Goal: Navigation & Orientation: Find specific page/section

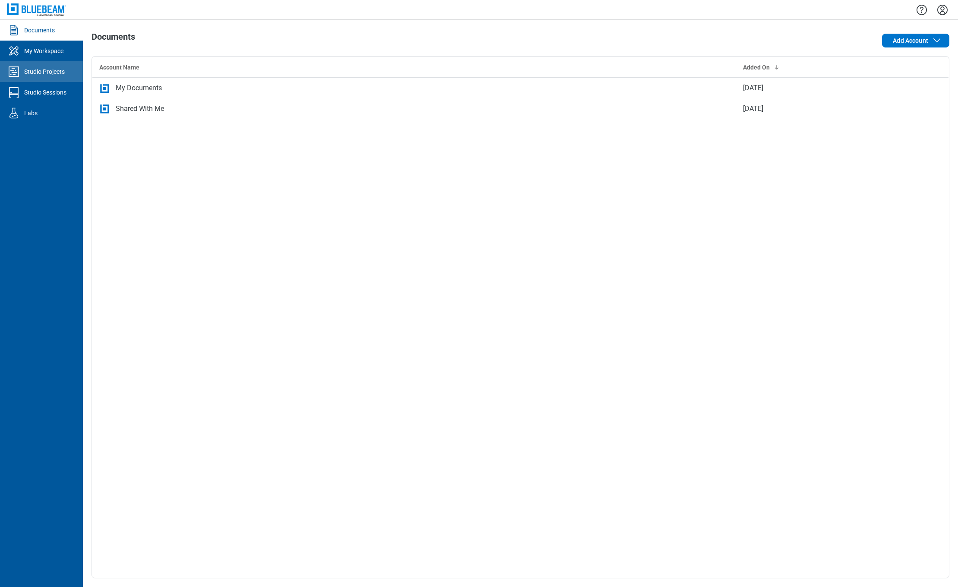
click at [53, 70] on div "Studio Projects" at bounding box center [44, 71] width 41 height 9
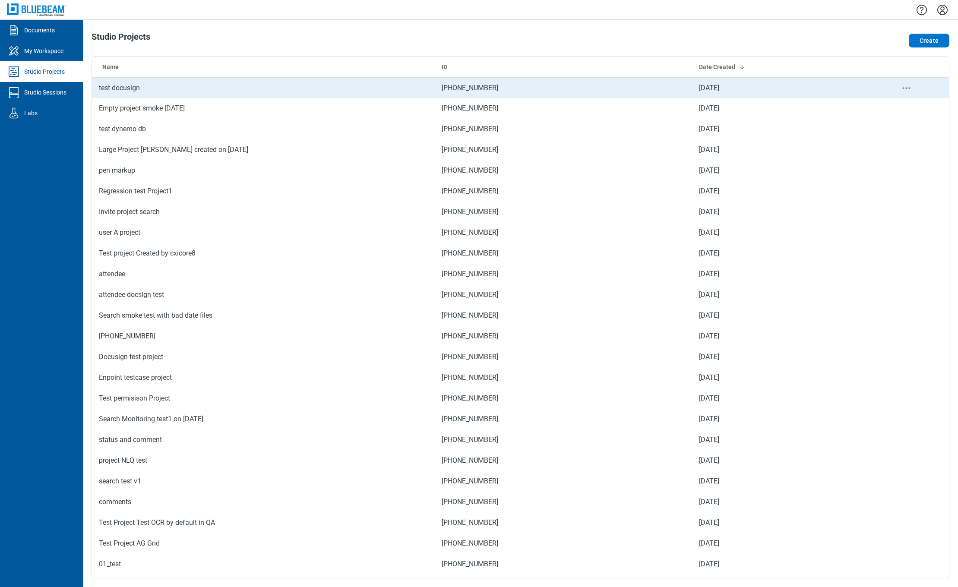
click at [124, 88] on td "test docusign" at bounding box center [263, 87] width 343 height 21
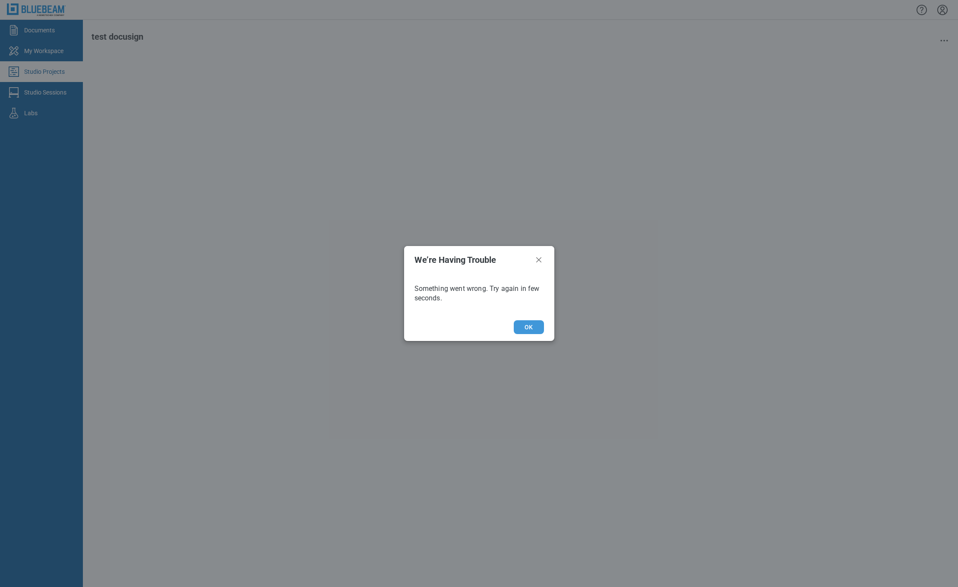
click at [525, 326] on button "OK" at bounding box center [529, 327] width 30 height 14
click at [527, 326] on button "OK" at bounding box center [529, 327] width 30 height 14
click at [527, 319] on footer "OK" at bounding box center [479, 327] width 150 height 28
click at [527, 326] on button "OK" at bounding box center [529, 327] width 30 height 14
click at [537, 261] on icon "Close" at bounding box center [539, 260] width 10 height 10
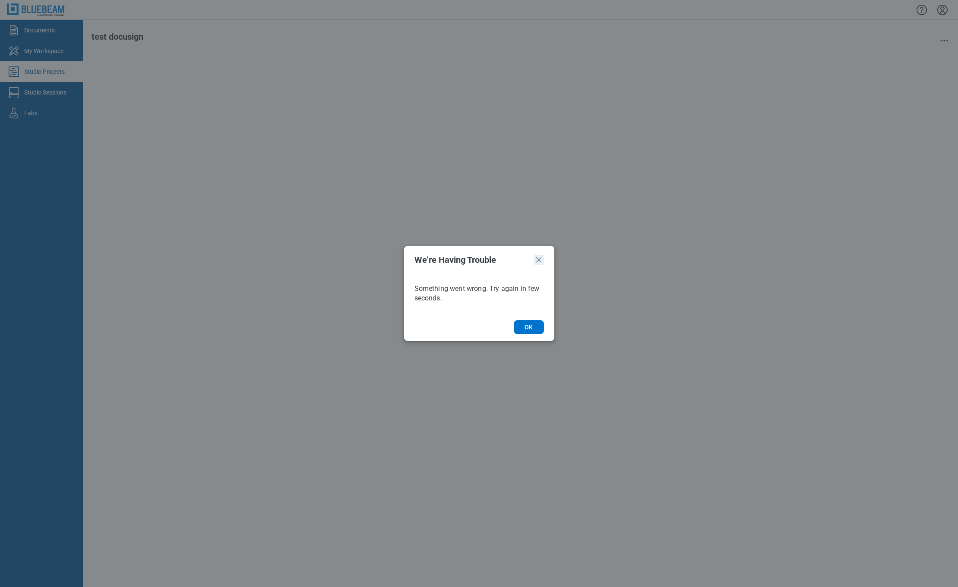
click at [537, 256] on icon "Close" at bounding box center [539, 260] width 10 height 10
click at [537, 257] on icon "Close" at bounding box center [539, 260] width 10 height 10
click at [65, 98] on div "We’re Having Trouble Something went wrong. Try again in few seconds. OK" at bounding box center [479, 293] width 958 height 587
click at [60, 95] on div "We’re Having Trouble Something went wrong. Try again in few seconds. OK" at bounding box center [479, 293] width 958 height 587
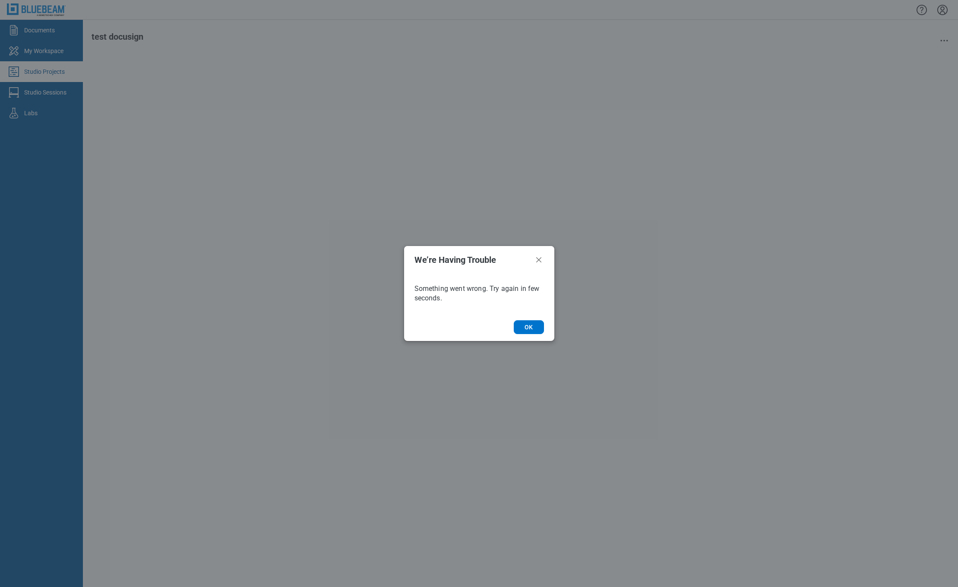
click at [533, 259] on header "We’re Having Trouble" at bounding box center [479, 260] width 150 height 28
click at [540, 259] on icon "Close" at bounding box center [539, 260] width 10 height 10
click at [528, 327] on button "OK" at bounding box center [529, 327] width 30 height 14
click at [538, 259] on icon "Close" at bounding box center [538, 259] width 5 height 5
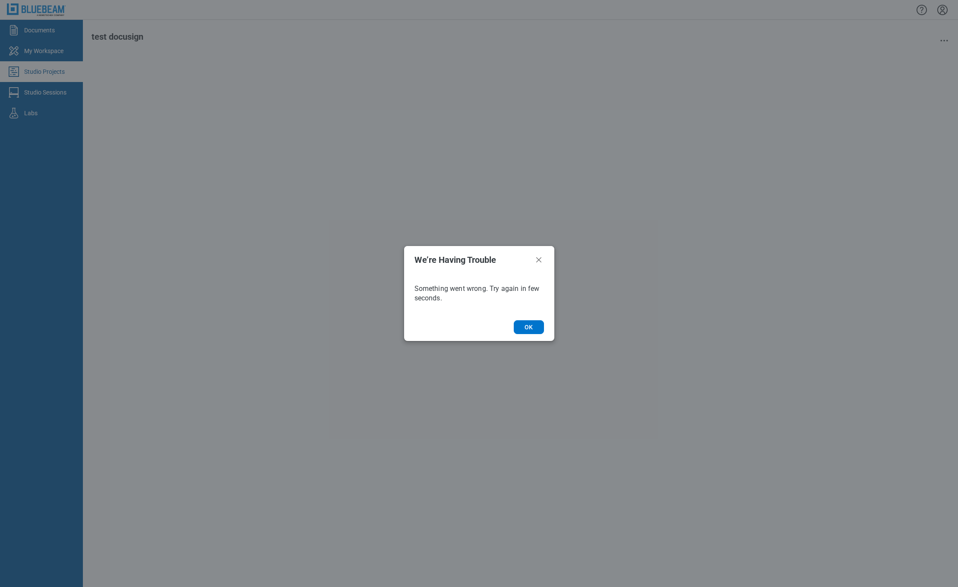
click at [538, 259] on icon "Close" at bounding box center [538, 259] width 5 height 5
click at [527, 329] on button "OK" at bounding box center [529, 327] width 30 height 14
click at [643, 401] on div "We’re Having Trouble Something went wrong. Try again in few seconds. OK" at bounding box center [479, 293] width 958 height 587
click at [523, 333] on button "OK" at bounding box center [529, 327] width 30 height 14
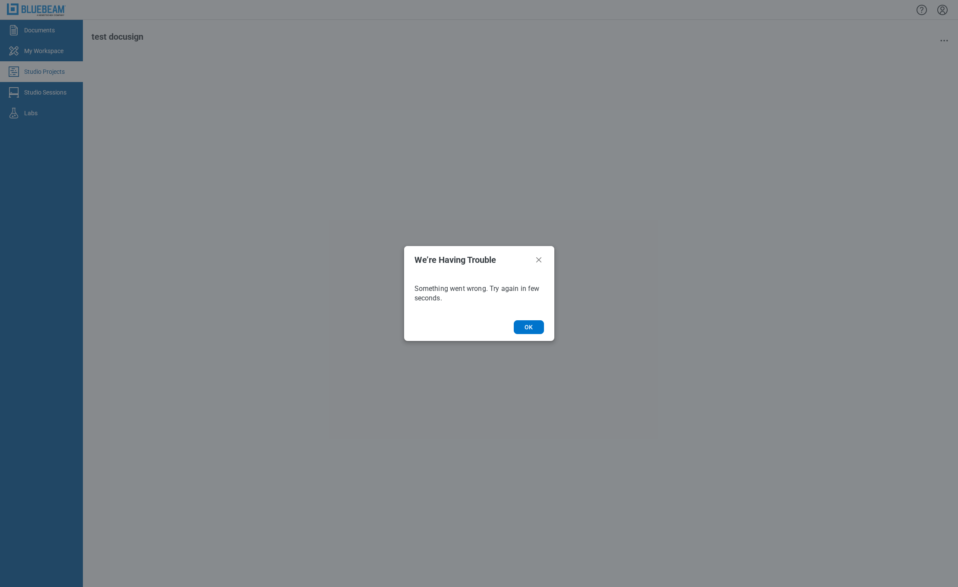
drag, startPoint x: 0, startPoint y: 0, endPoint x: 41, endPoint y: 37, distance: 55.0
click at [41, 37] on div "We’re Having Trouble Something went wrong. Try again in few seconds. OK" at bounding box center [479, 293] width 958 height 587
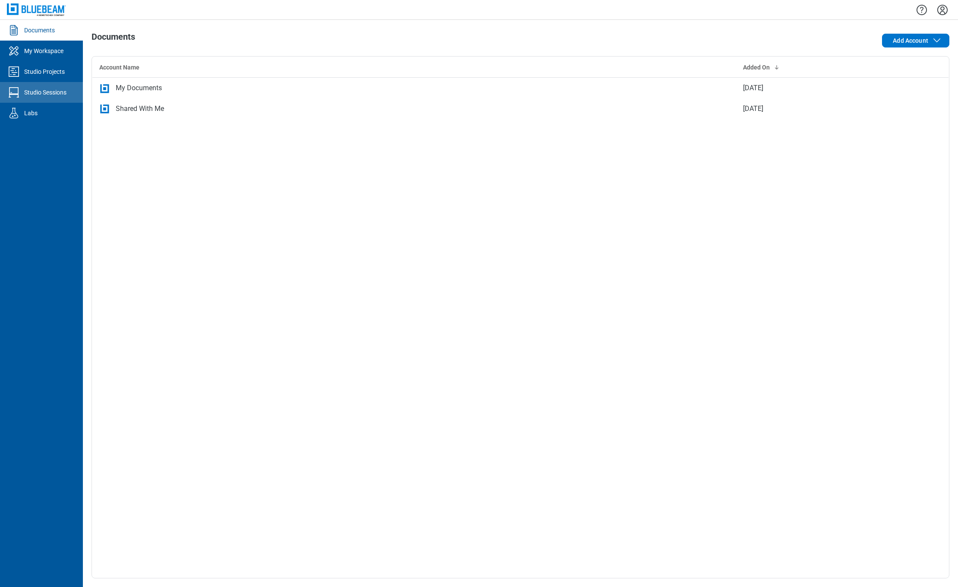
click at [36, 91] on div "Studio Sessions" at bounding box center [45, 92] width 42 height 9
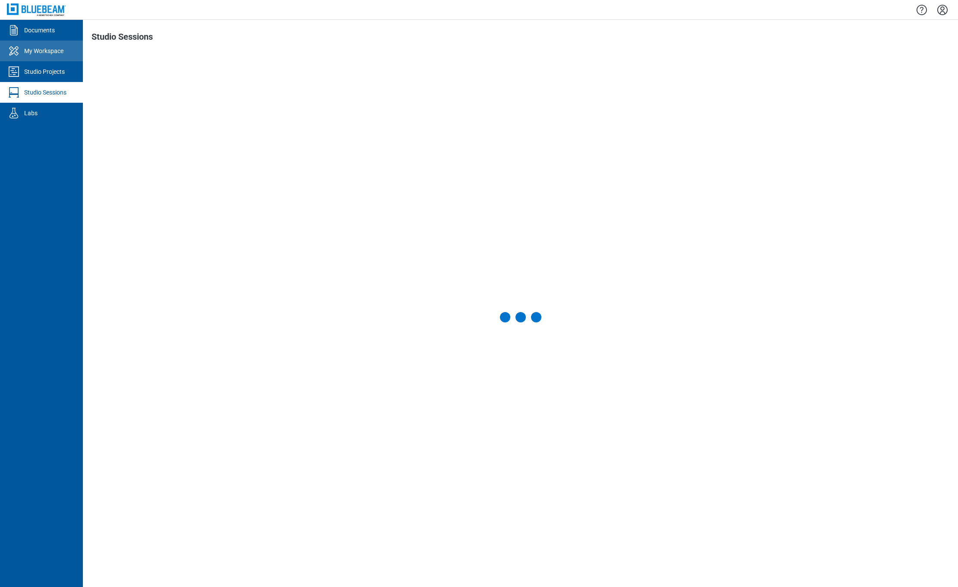
click at [50, 47] on div "My Workspace" at bounding box center [43, 51] width 39 height 9
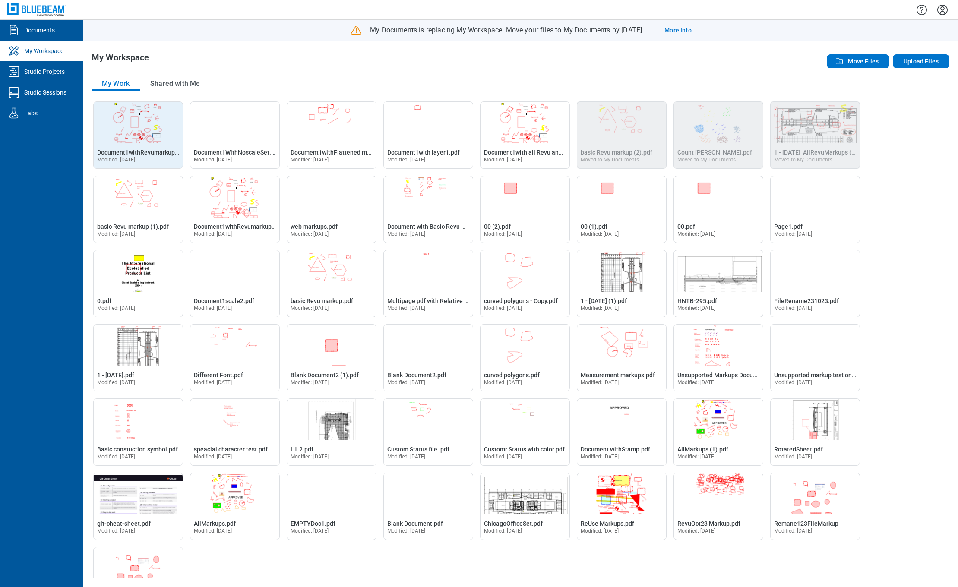
click at [150, 124] on img "Open Document1withRevumarkups (1).pdf in Editor" at bounding box center [138, 122] width 89 height 41
click at [132, 128] on img "Open Document1withRevumarkups (1).pdf in Editor" at bounding box center [138, 122] width 89 height 41
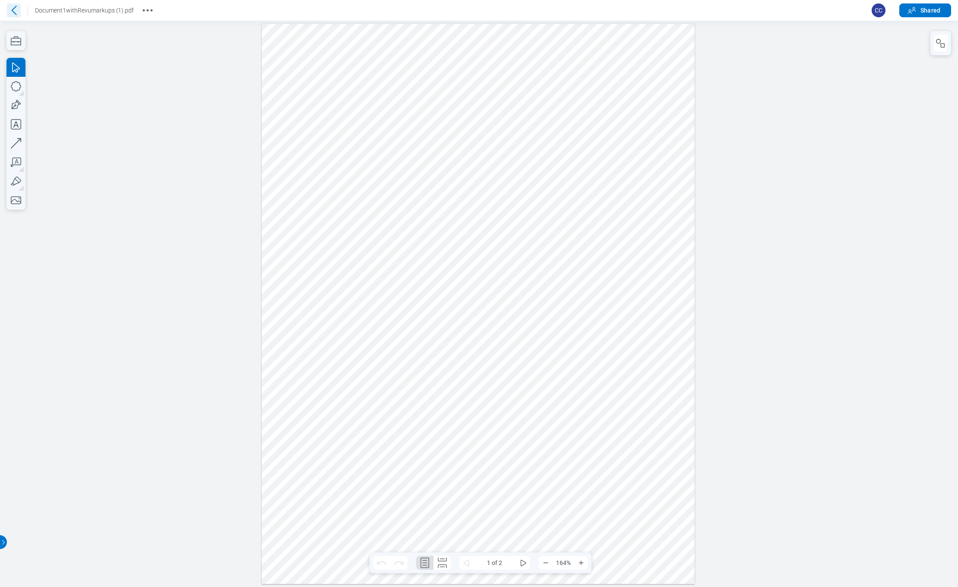
click at [13, 13] on icon at bounding box center [14, 10] width 14 height 14
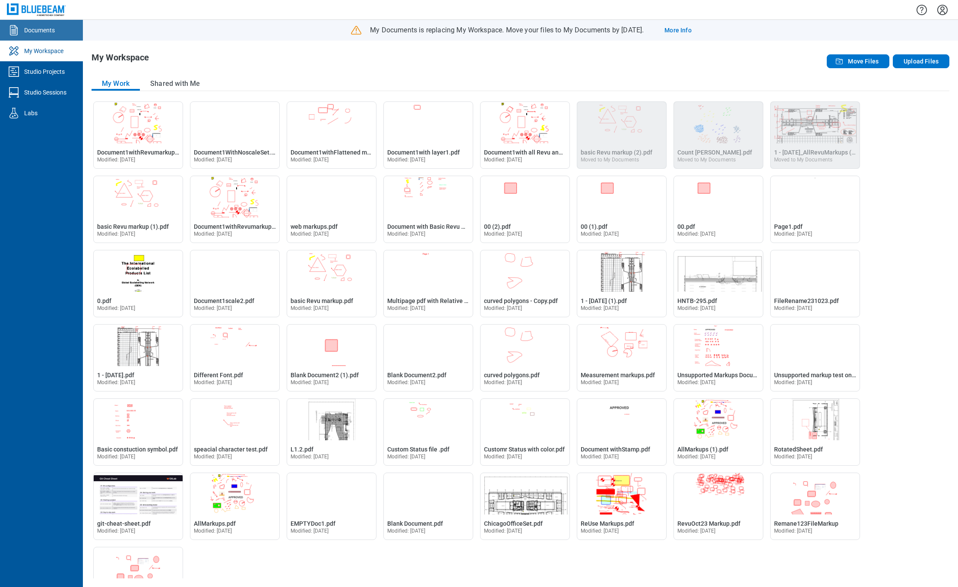
click at [45, 27] on div "Documents" at bounding box center [39, 30] width 31 height 9
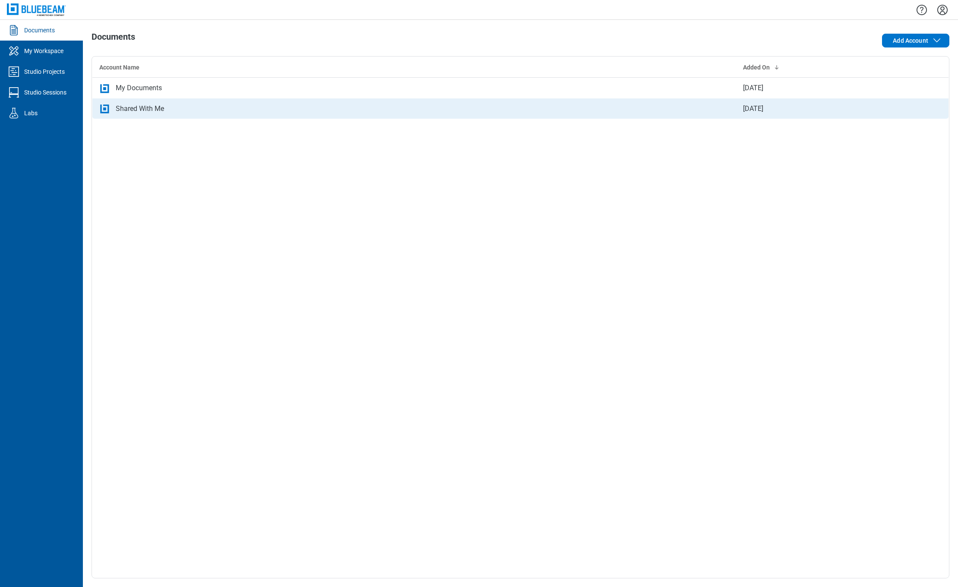
click at [142, 109] on div "Shared With Me" at bounding box center [140, 109] width 48 height 10
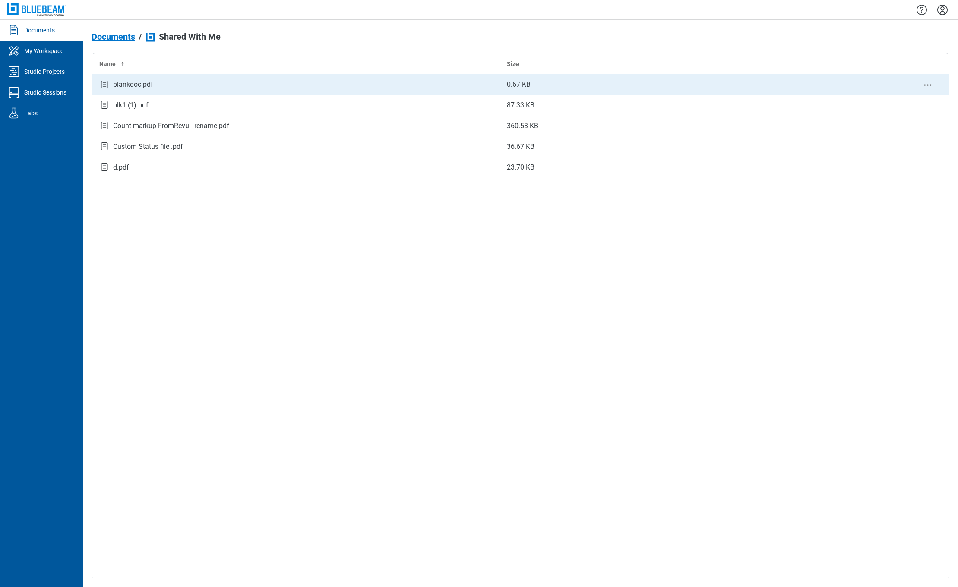
click at [139, 91] on td "blankdoc.pdf" at bounding box center [296, 84] width 408 height 21
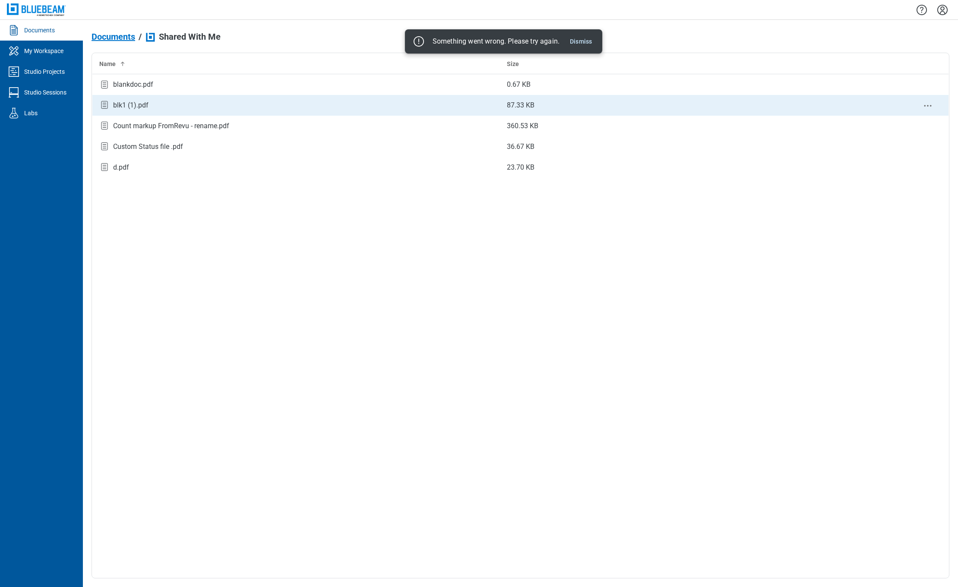
click at [118, 110] on div "blk1 (1).pdf" at bounding box center [130, 105] width 35 height 10
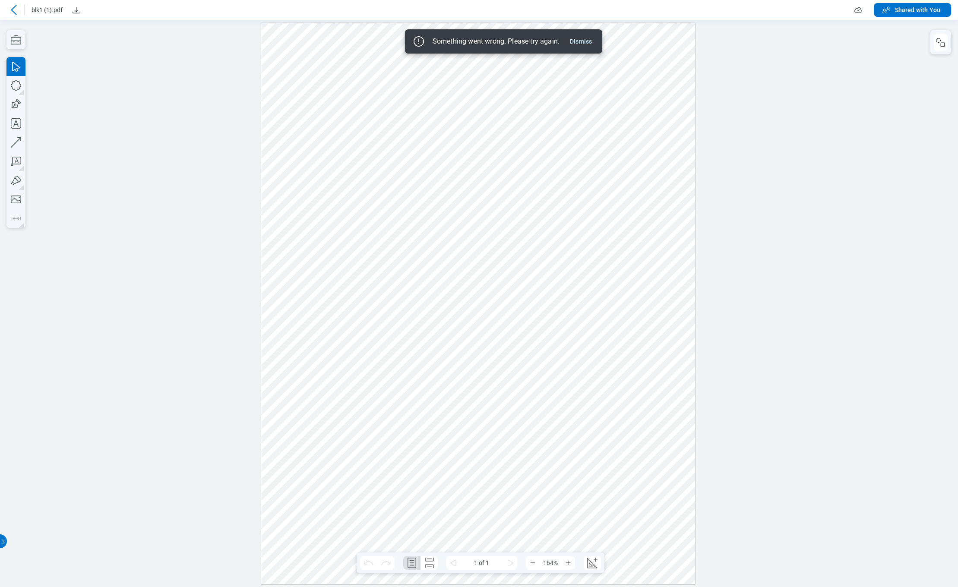
click at [13, 9] on icon at bounding box center [14, 10] width 6 height 10
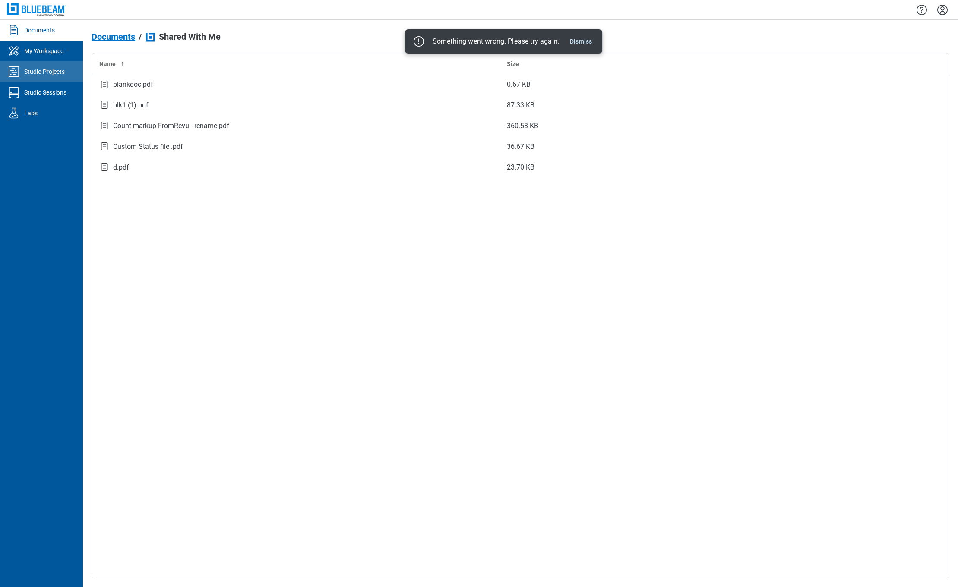
click at [45, 71] on div "Studio Projects" at bounding box center [44, 71] width 41 height 9
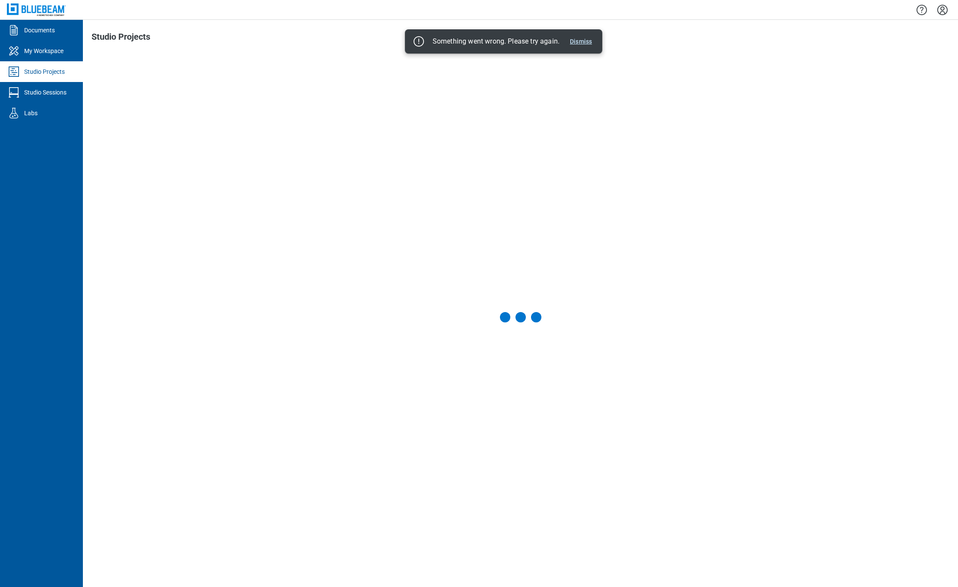
click at [579, 43] on button "Dismiss" at bounding box center [580, 41] width 29 height 10
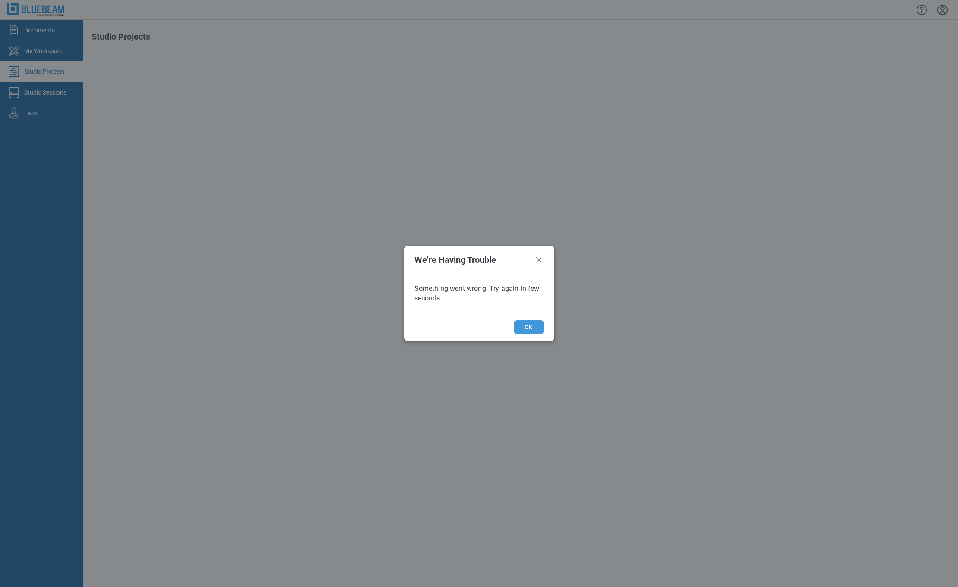
click at [534, 329] on button "OK" at bounding box center [529, 327] width 30 height 14
click at [537, 262] on icon "Close" at bounding box center [539, 260] width 10 height 10
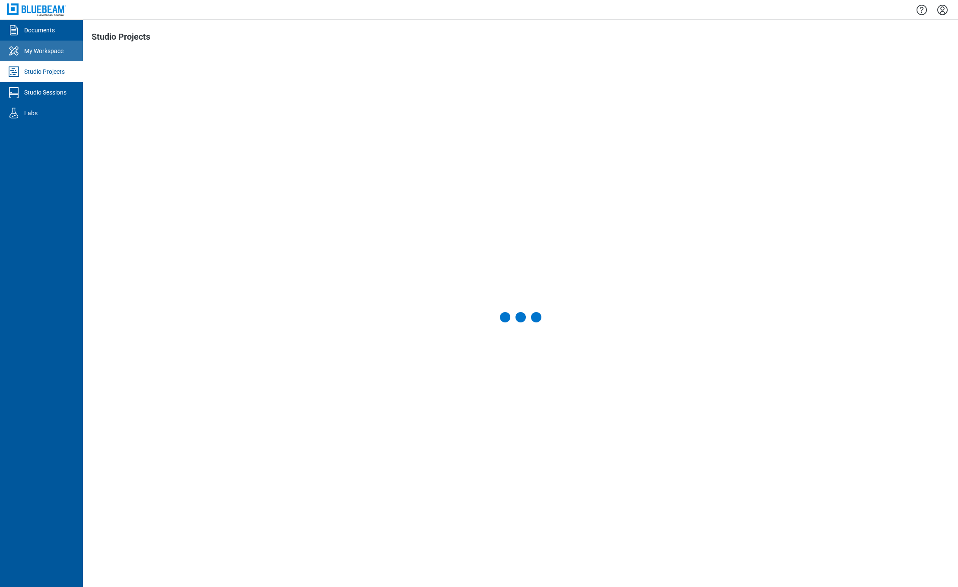
click at [62, 53] on div "My Workspace" at bounding box center [43, 51] width 39 height 9
